Goal: Task Accomplishment & Management: Use online tool/utility

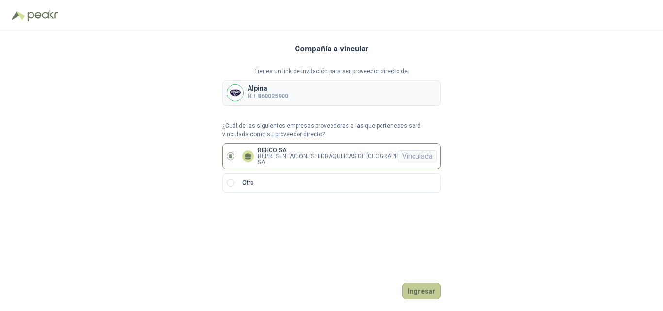
click at [414, 289] on button "Ingresar" at bounding box center [421, 291] width 38 height 16
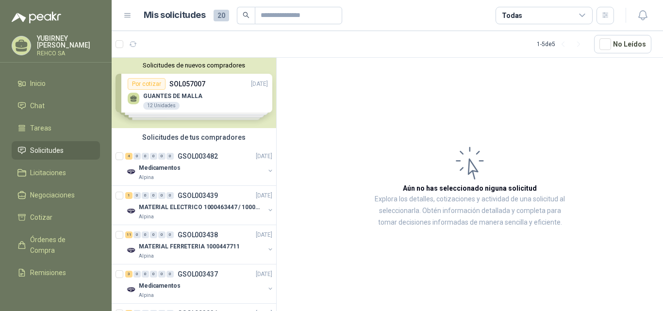
click at [183, 96] on div "Solicitudes de nuevos compradores Por cotizar SOL057007 [DATE] GUANTES [PERSON_…" at bounding box center [194, 93] width 164 height 70
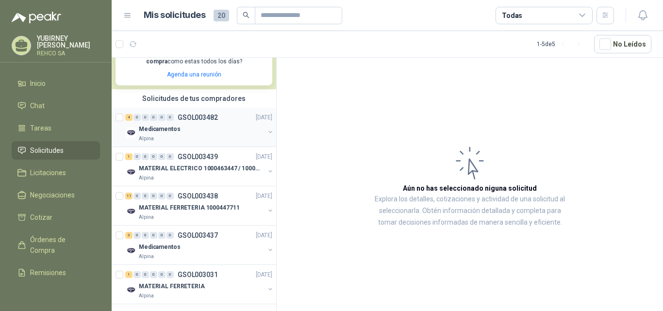
scroll to position [218, 0]
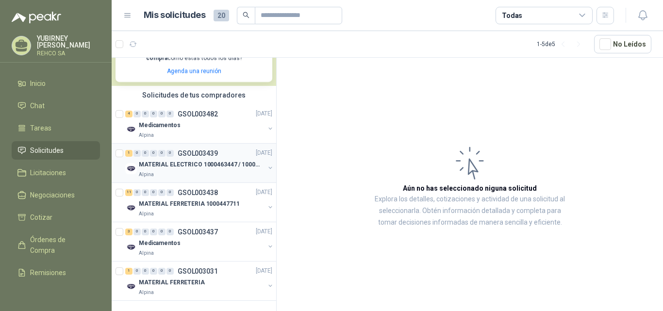
click at [192, 159] on div "MATERIAL ELECTRICO 1000463447 / 1000465800" at bounding box center [202, 165] width 126 height 12
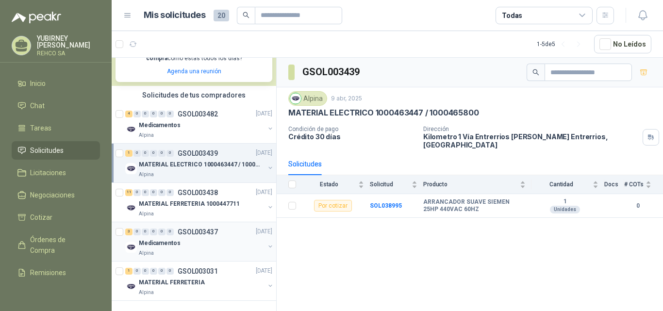
click at [173, 239] on p "Medicamentos" at bounding box center [160, 243] width 42 height 9
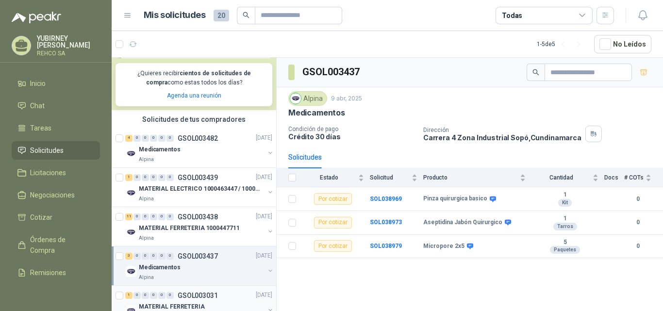
scroll to position [218, 0]
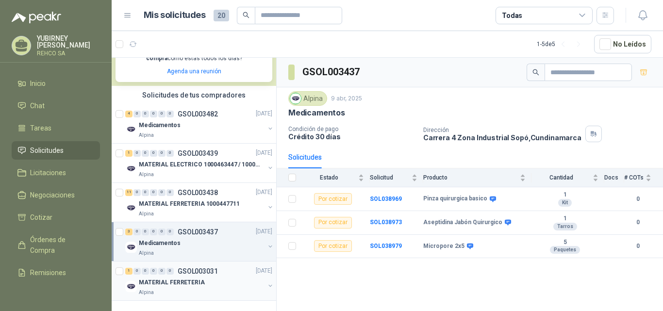
click at [180, 265] on div "1 0 0 0 0 0 GSOL003031 [DATE]" at bounding box center [199, 271] width 149 height 12
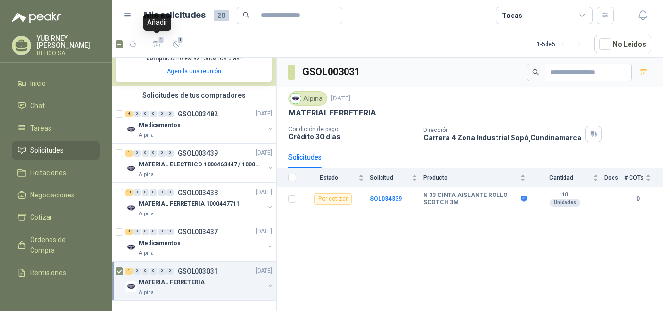
click at [154, 44] on icon "button" at bounding box center [156, 43] width 7 height 5
click at [156, 43] on icon "button" at bounding box center [157, 44] width 8 height 8
click at [206, 268] on p "GSOL003031" at bounding box center [198, 271] width 40 height 7
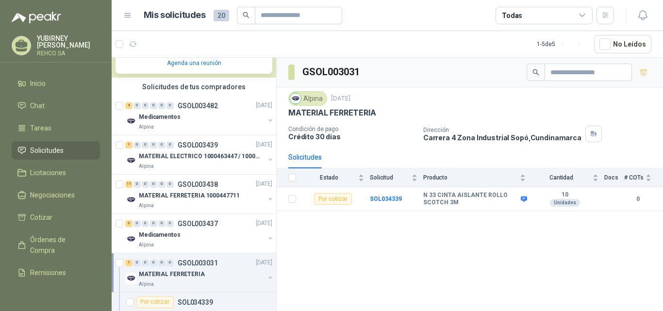
click at [266, 277] on button "button" at bounding box center [270, 278] width 8 height 8
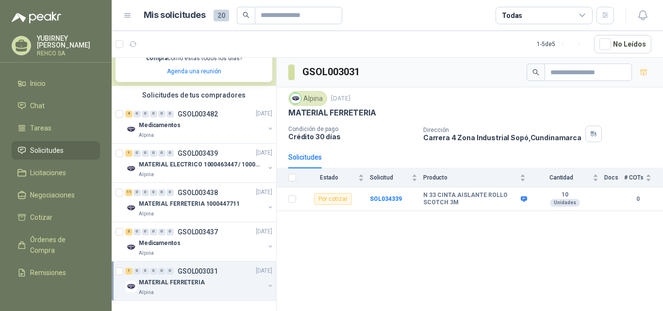
click at [266, 282] on button "button" at bounding box center [270, 286] width 8 height 8
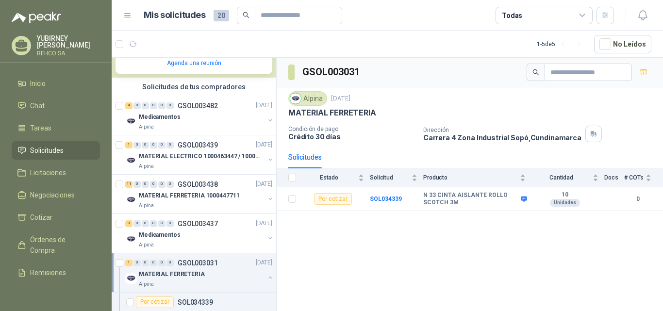
click at [266, 279] on button "button" at bounding box center [270, 278] width 8 height 8
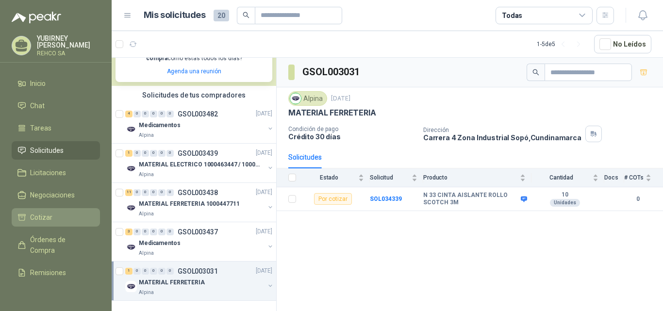
click at [47, 216] on span "Cotizar" at bounding box center [41, 217] width 22 height 11
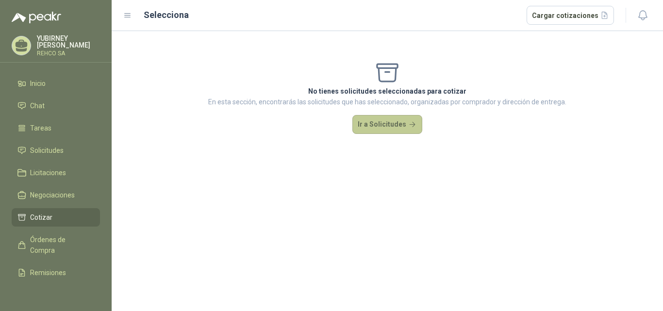
click at [387, 121] on button "Ir a Solicitudes" at bounding box center [387, 124] width 70 height 19
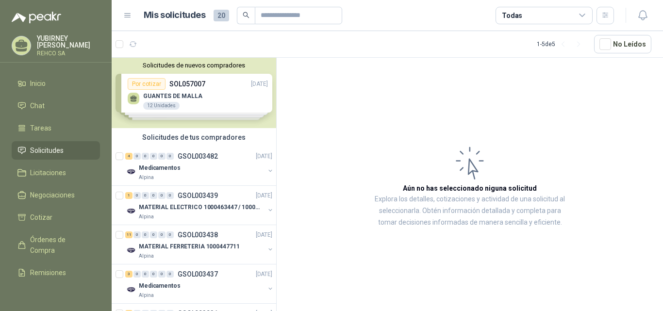
click at [241, 102] on div "Solicitudes de nuevos compradores Por cotizar SOL057007 [DATE] GUANTES [PERSON_…" at bounding box center [194, 93] width 164 height 70
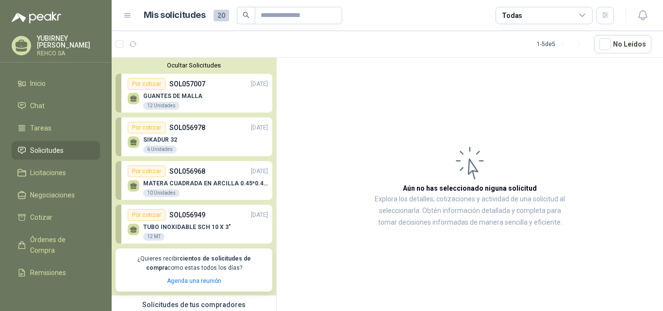
click at [155, 84] on div "Por cotizar" at bounding box center [147, 84] width 38 height 12
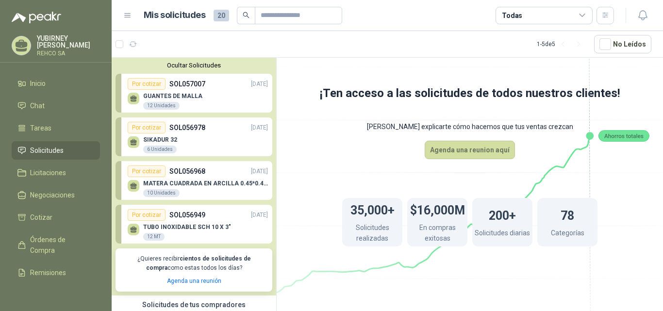
click at [146, 129] on div "Por cotizar" at bounding box center [147, 128] width 38 height 12
click at [144, 170] on div "Por cotizar" at bounding box center [147, 171] width 38 height 12
